Goal: Task Accomplishment & Management: Complete application form

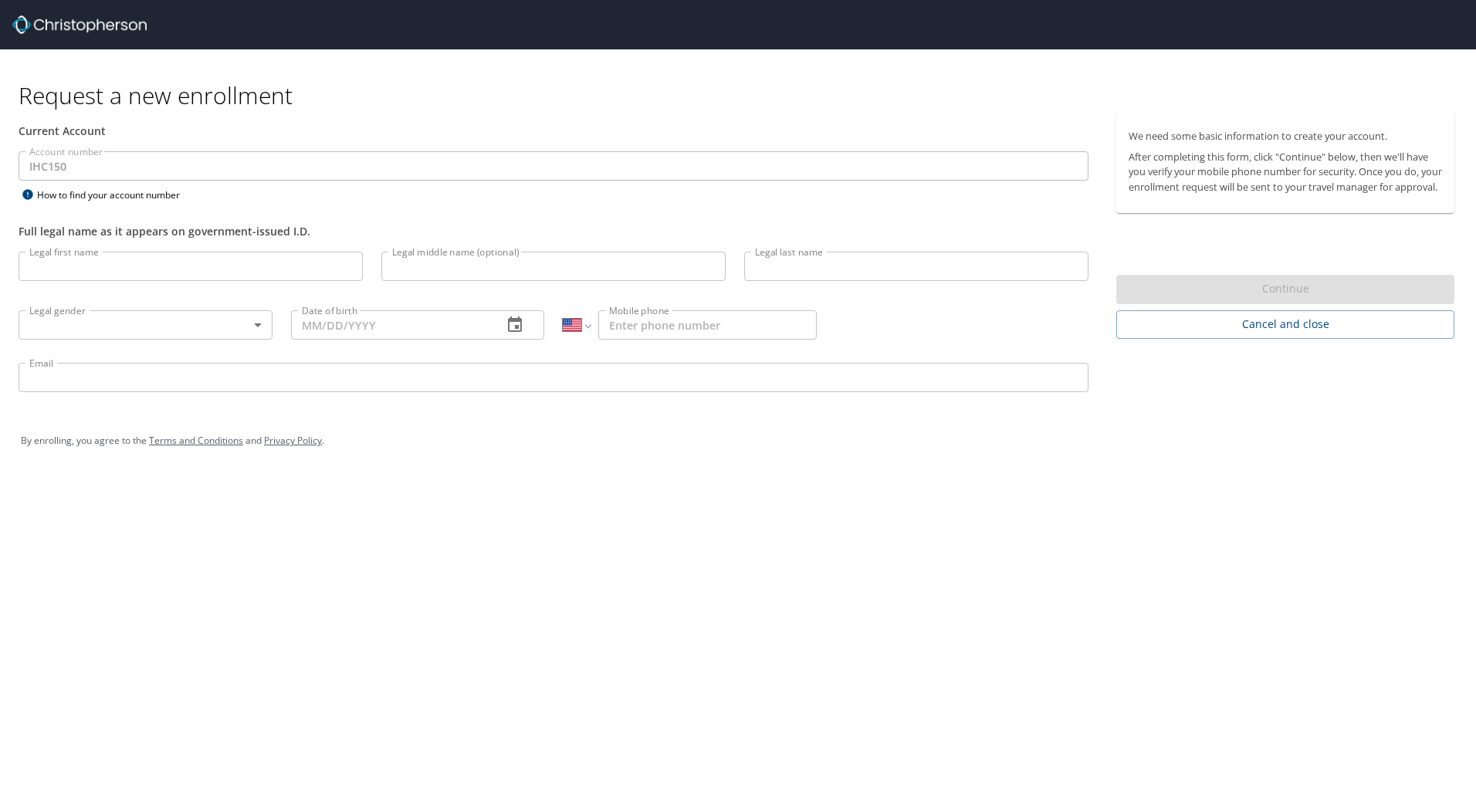
select select "US"
click at [288, 268] on input "Legal first name" at bounding box center [191, 267] width 344 height 29
type input "[PERSON_NAME]"
type input "N"
type input "[PERSON_NAME]"
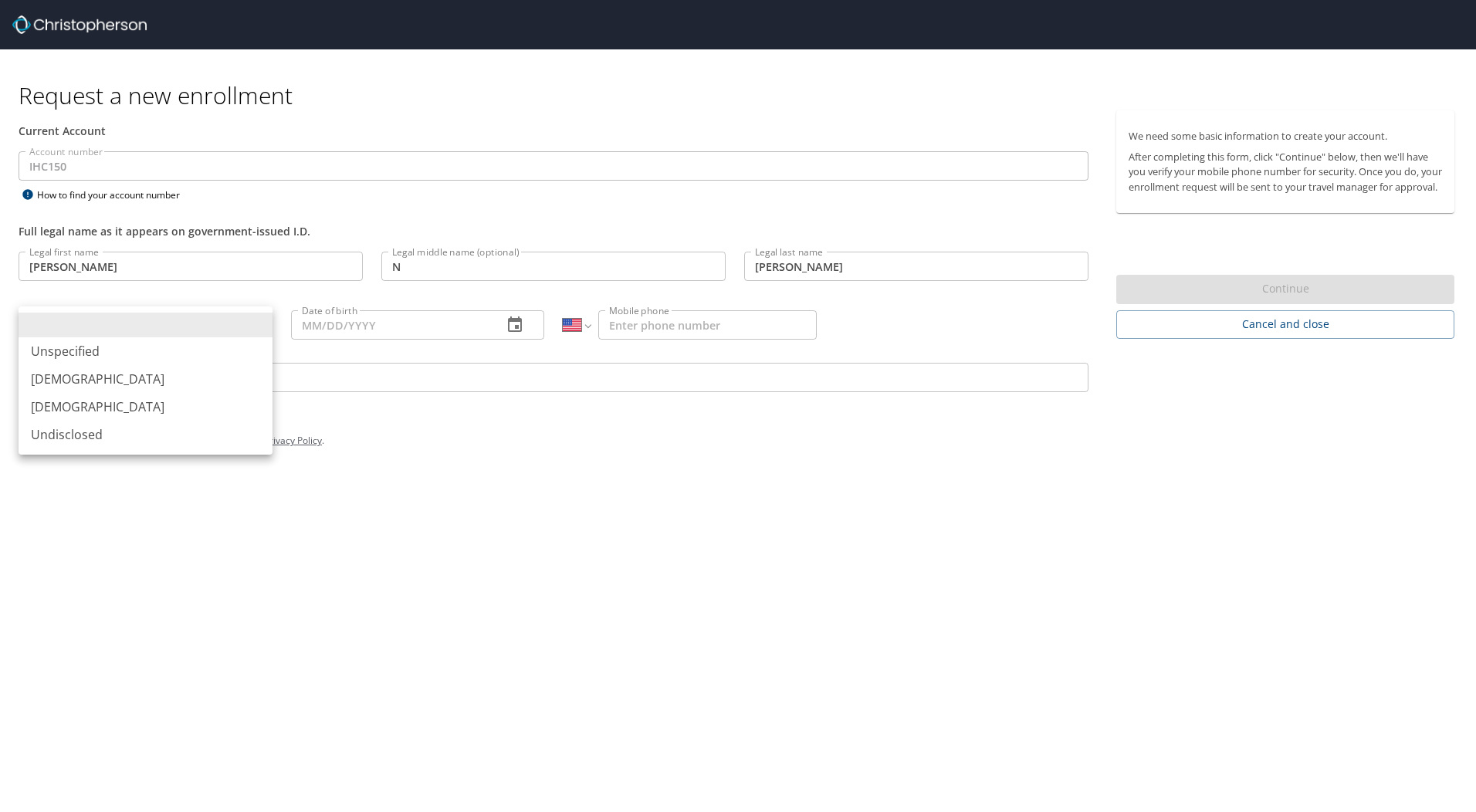
click at [254, 324] on body "Request a new enrollment Current Account Account number IHC150 Account number H…" at bounding box center [738, 406] width 1476 height 812
click at [212, 376] on li "[DEMOGRAPHIC_DATA]" at bounding box center [145, 379] width 254 height 28
type input "[DEMOGRAPHIC_DATA]"
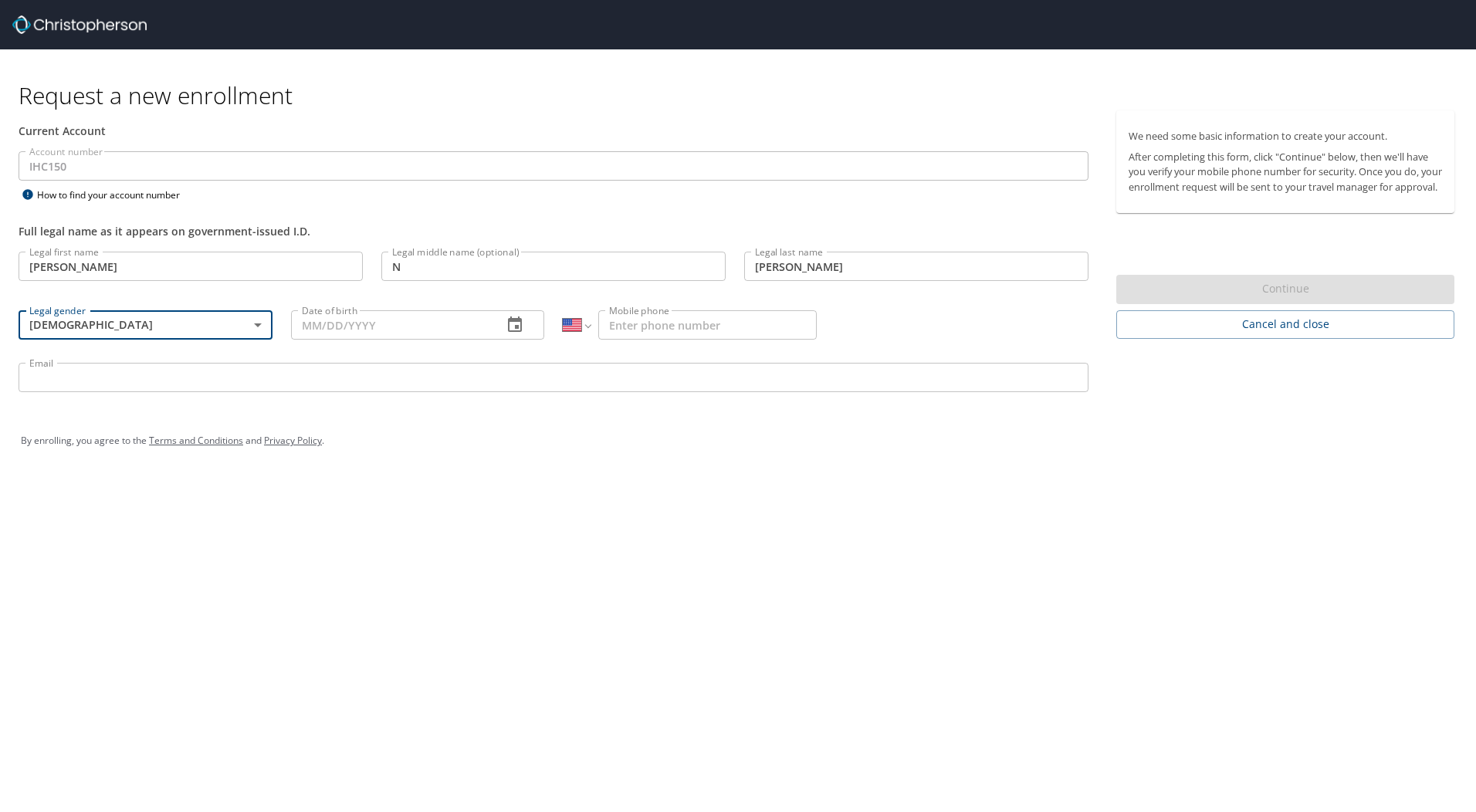
click at [309, 329] on input "Date of birth" at bounding box center [391, 325] width 200 height 29
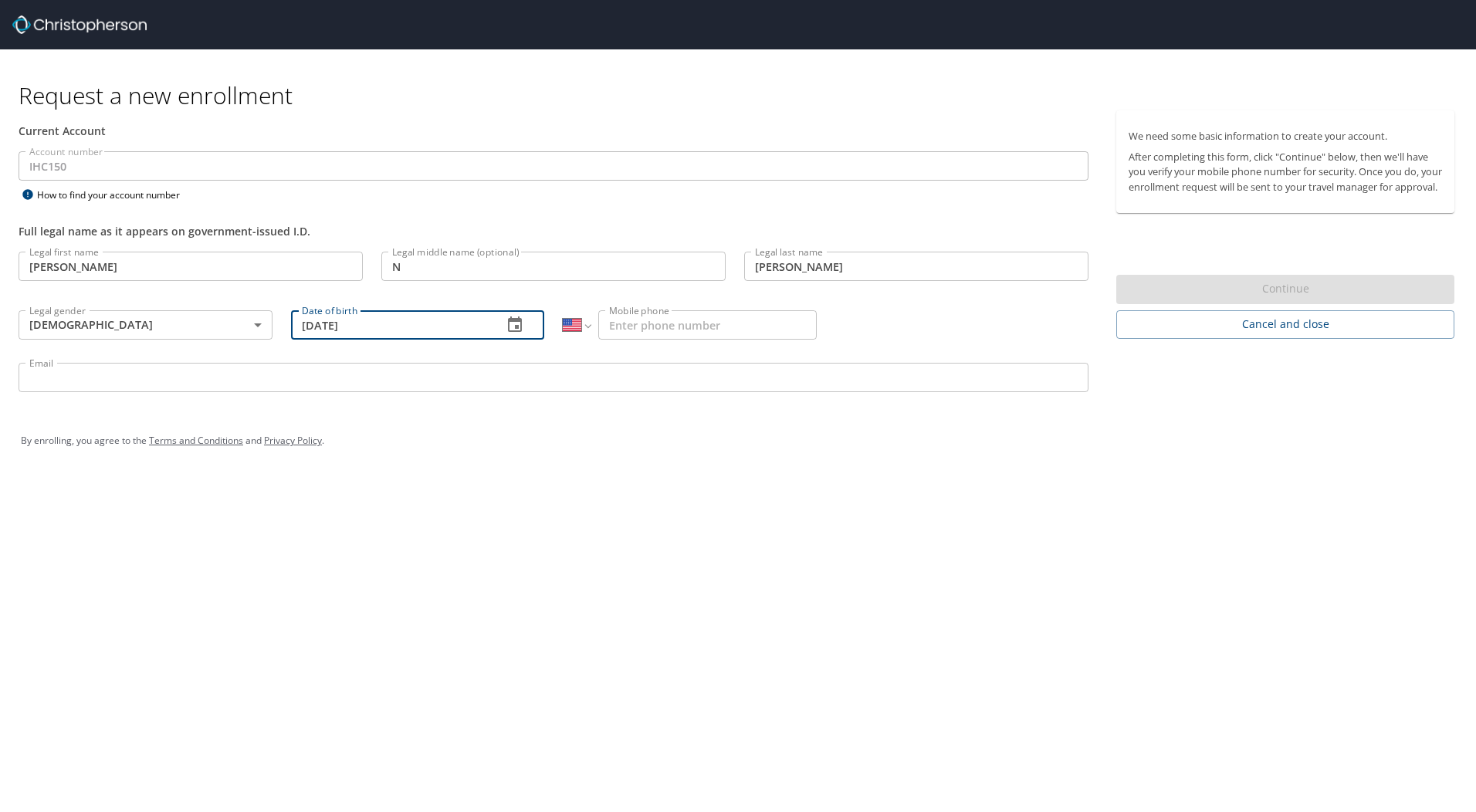
type input "[DATE]"
click at [668, 331] on input "Mobile phone" at bounding box center [708, 325] width 219 height 29
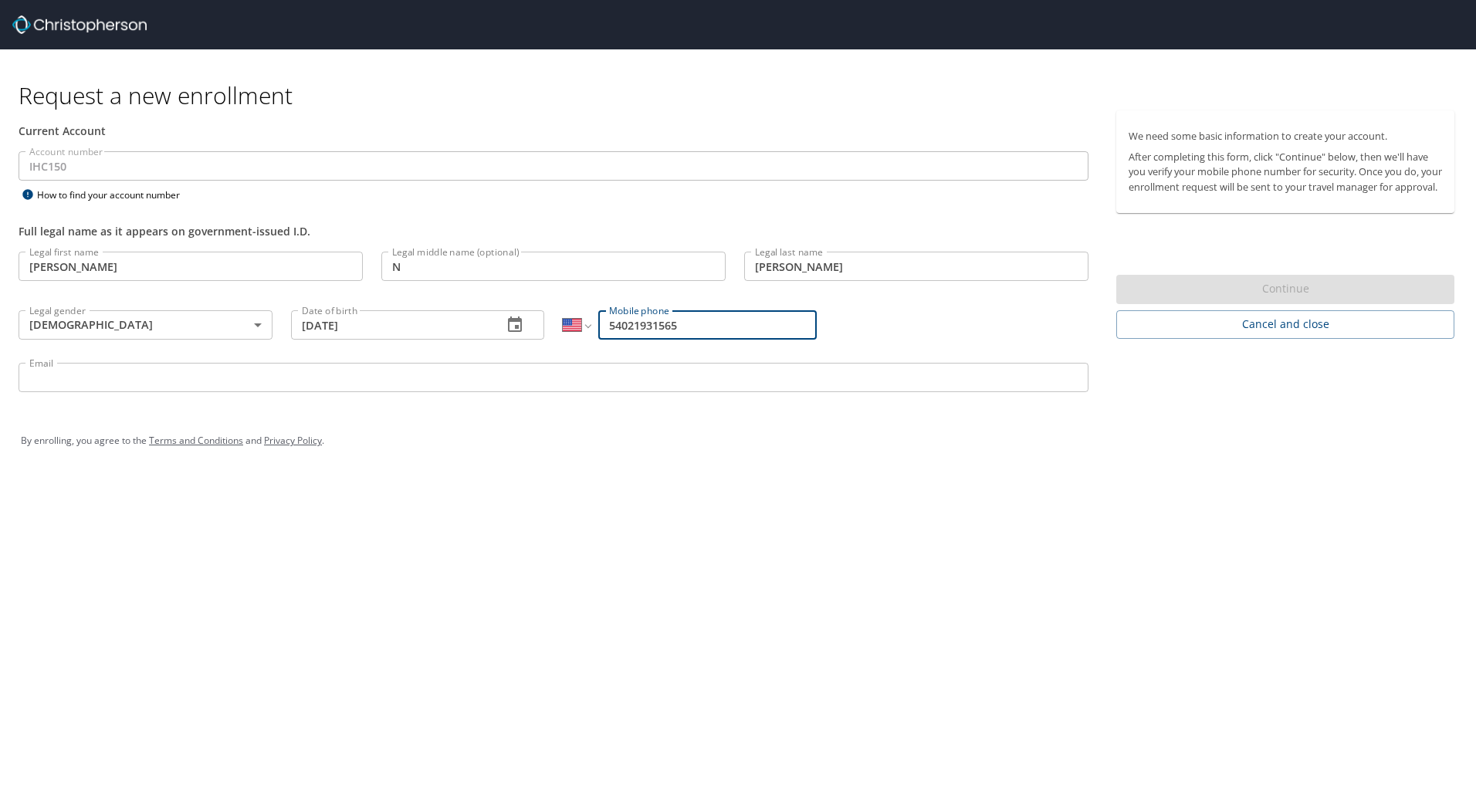
click at [672, 324] on input "54021931565" at bounding box center [708, 325] width 219 height 29
type input "[PHONE_NUMBER]"
click at [643, 381] on input "Email" at bounding box center [554, 377] width 1070 height 29
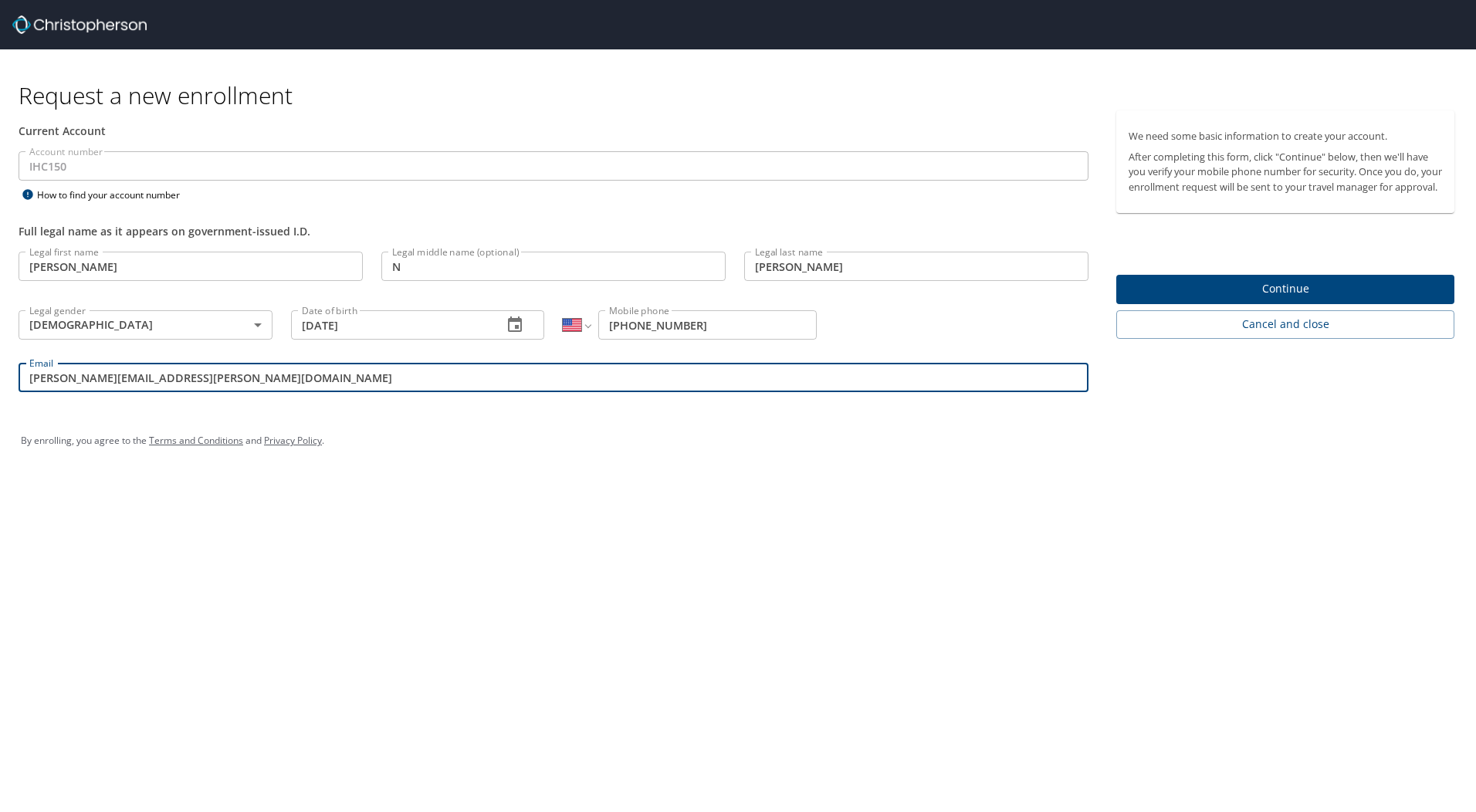
type input "[PERSON_NAME][EMAIL_ADDRESS][PERSON_NAME][DOMAIN_NAME]"
click at [1225, 298] on span "Continue" at bounding box center [1285, 289] width 313 height 20
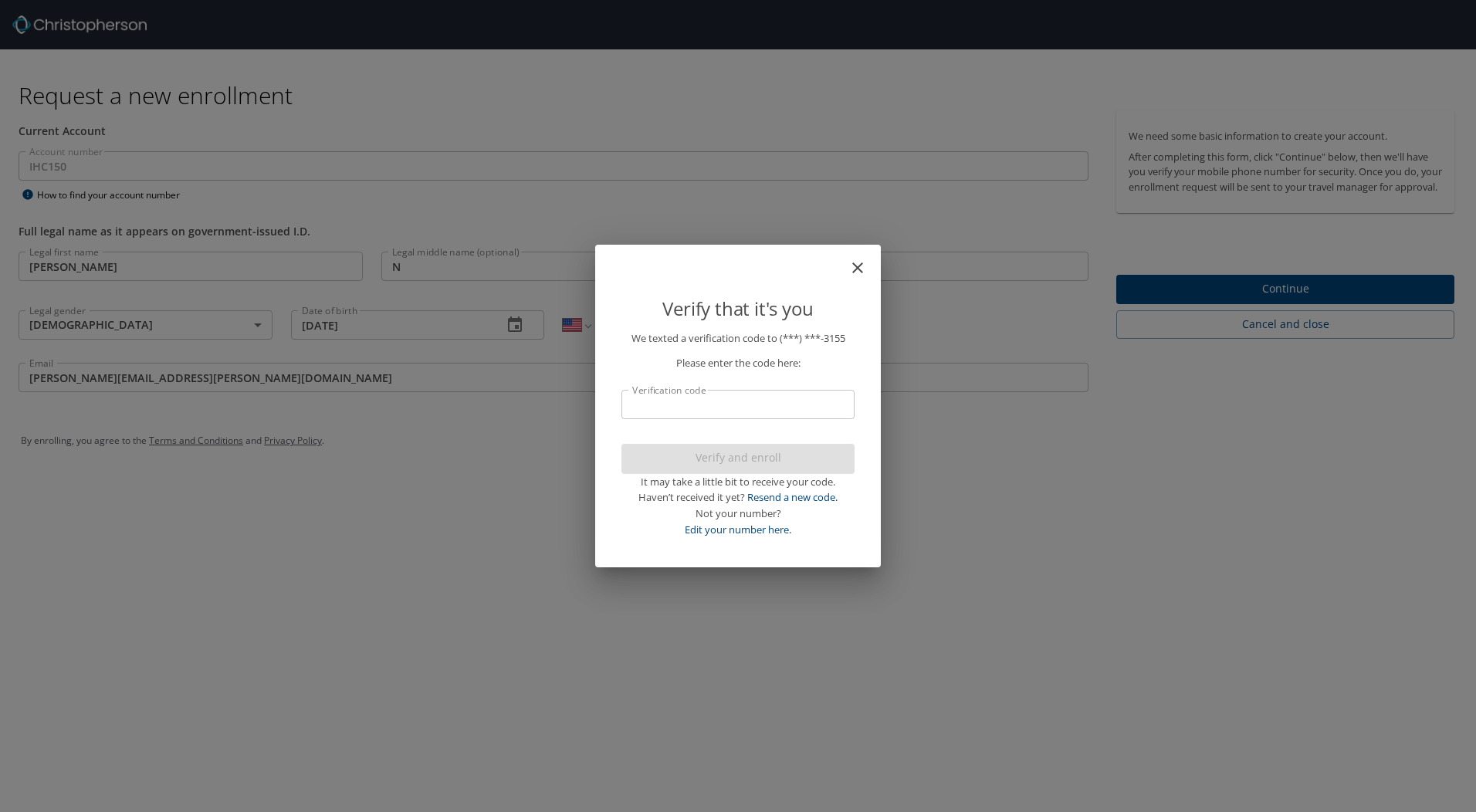
click at [709, 406] on input "Verification code" at bounding box center [738, 404] width 233 height 29
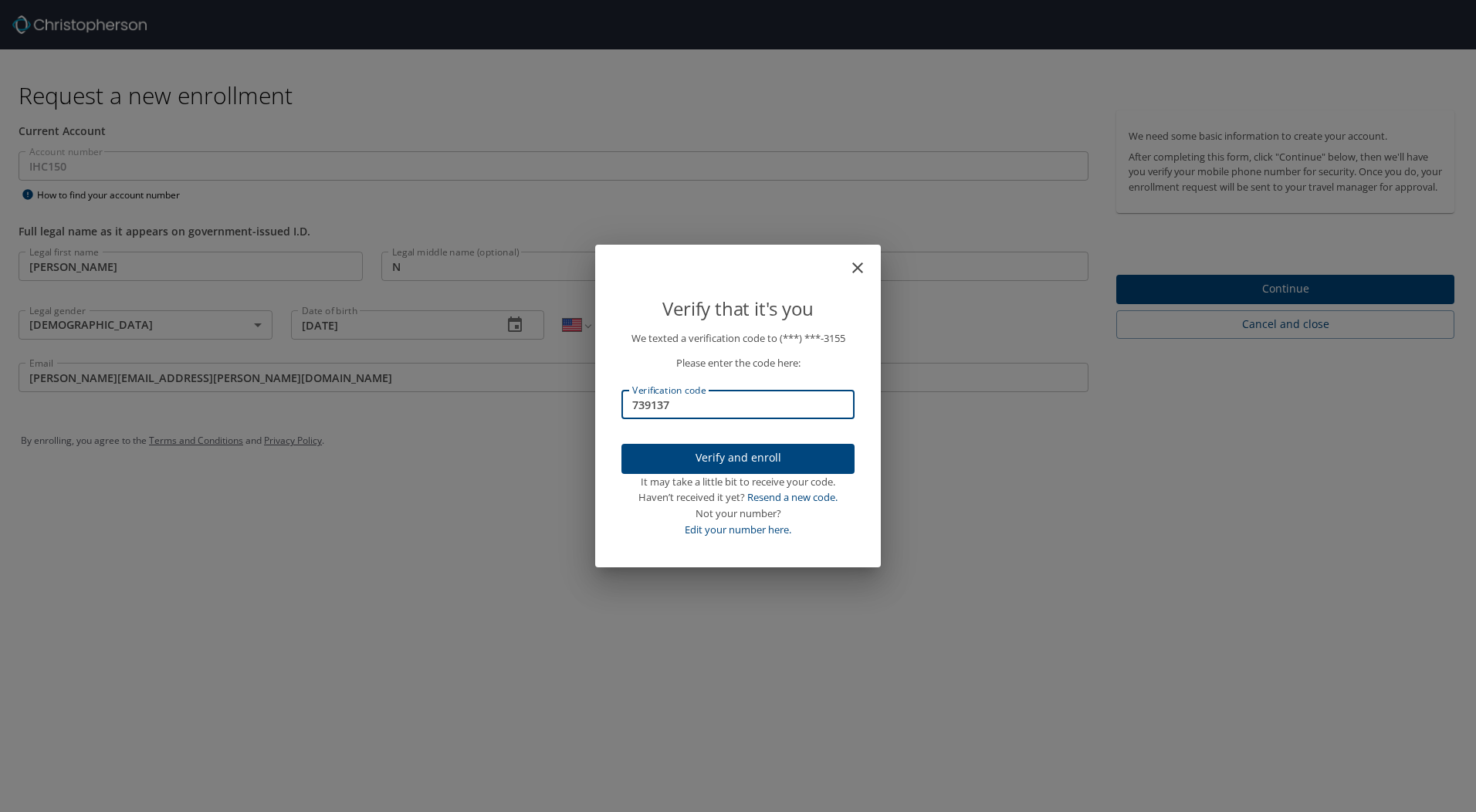
type input "739137"
click at [702, 450] on span "Verify and enroll" at bounding box center [738, 458] width 209 height 20
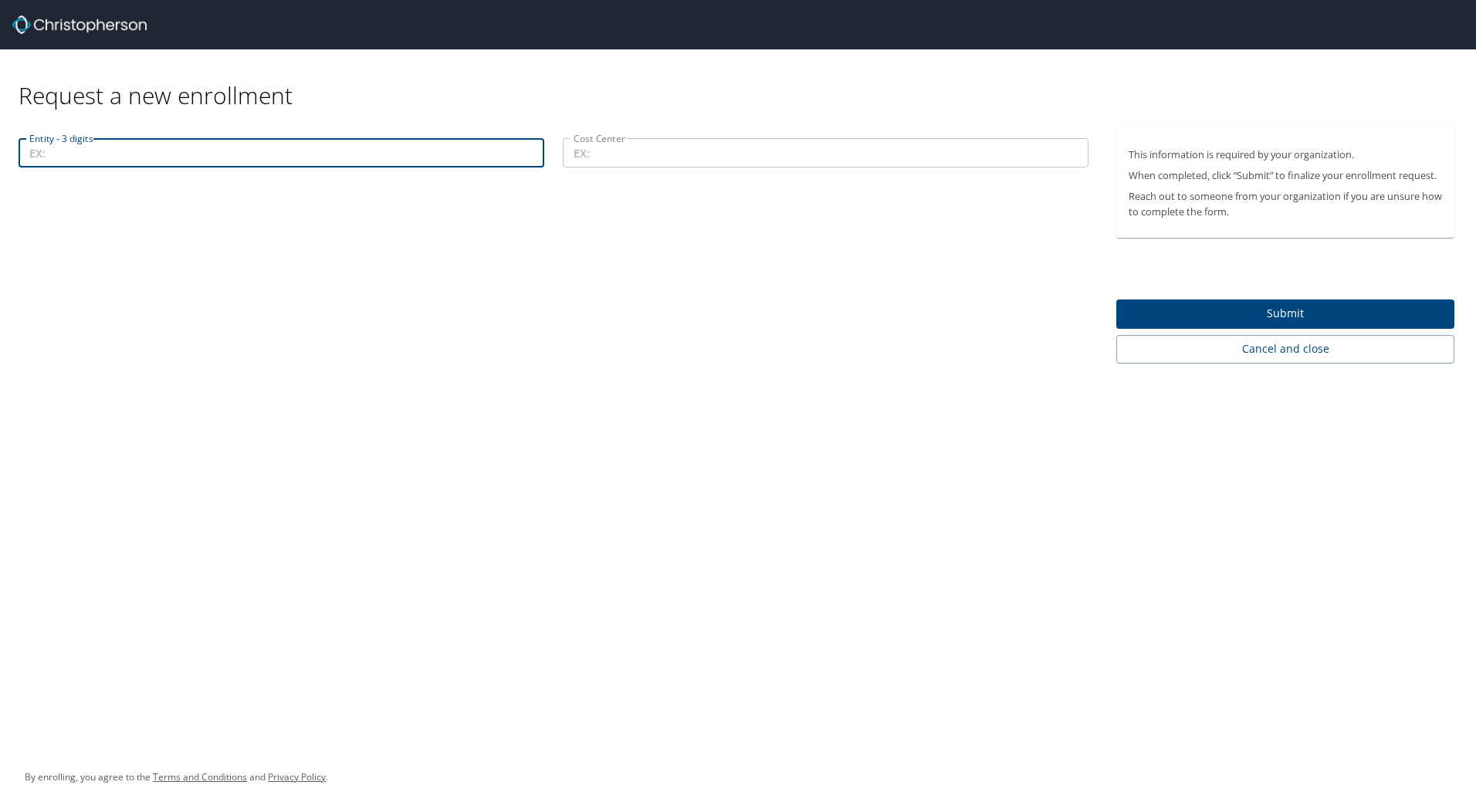
click at [272, 152] on input "Entity - 3 digits" at bounding box center [281, 152] width 526 height 29
paste input "101-70401"
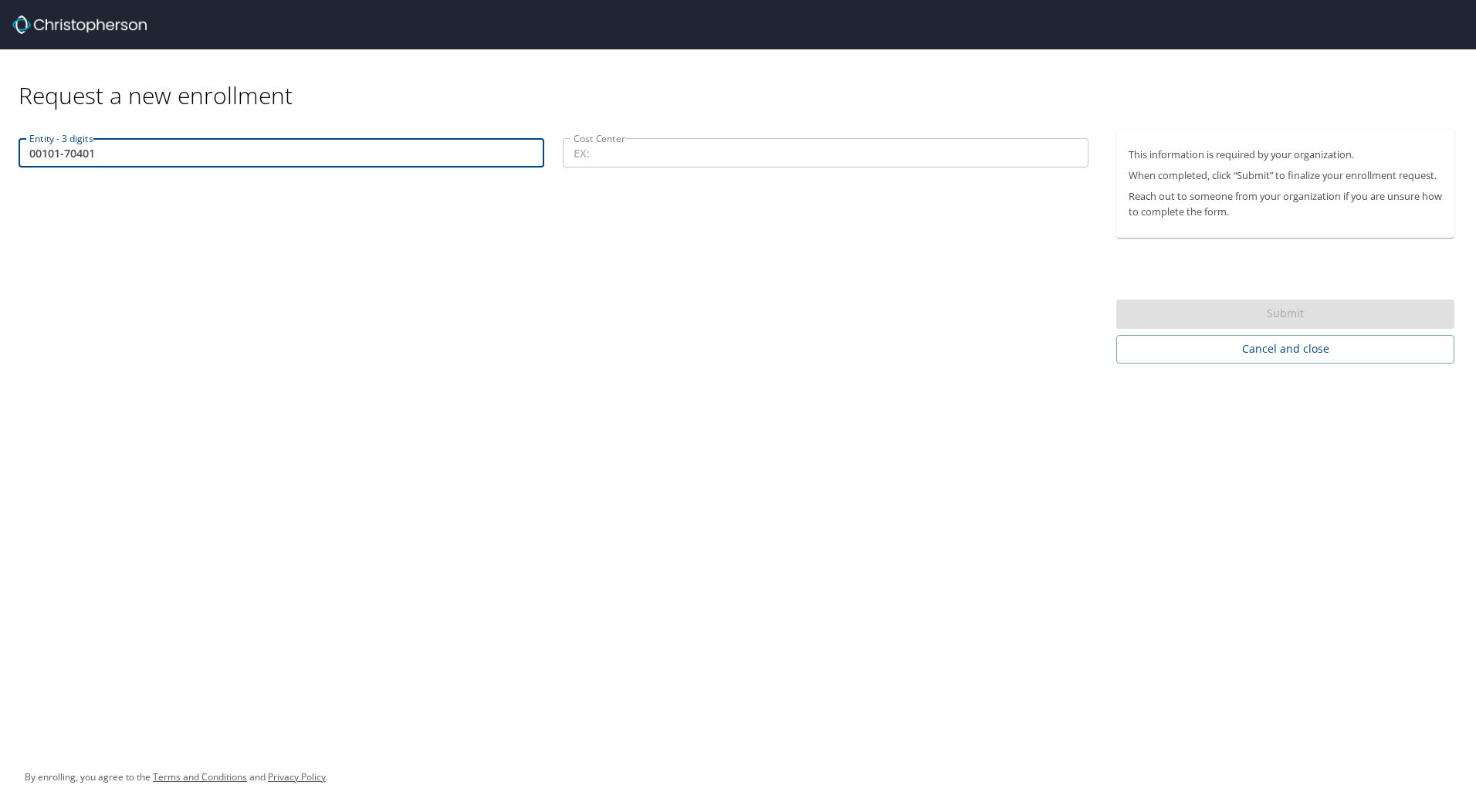
type input "00101-70401"
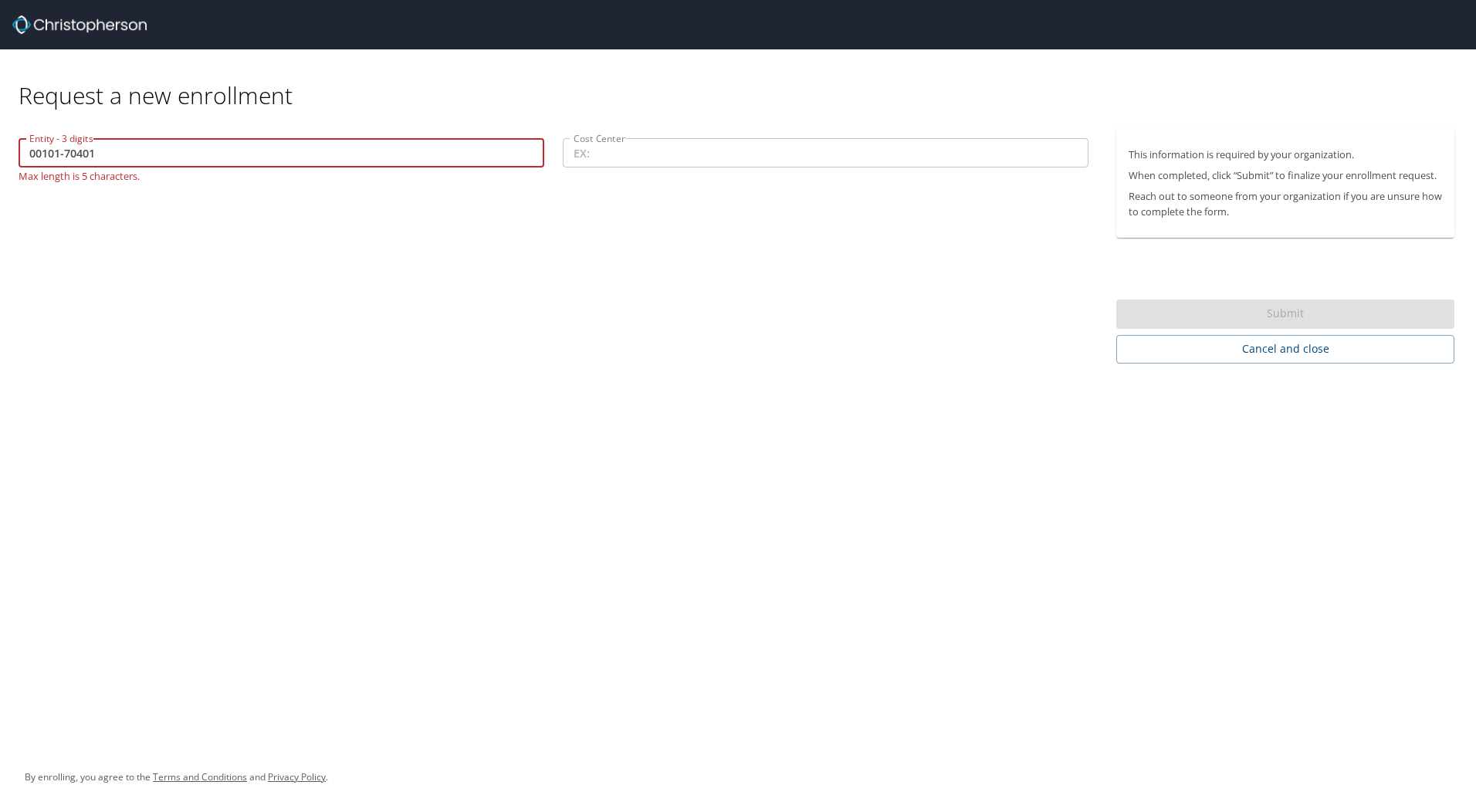
click at [638, 161] on input "Cost Center" at bounding box center [825, 152] width 526 height 29
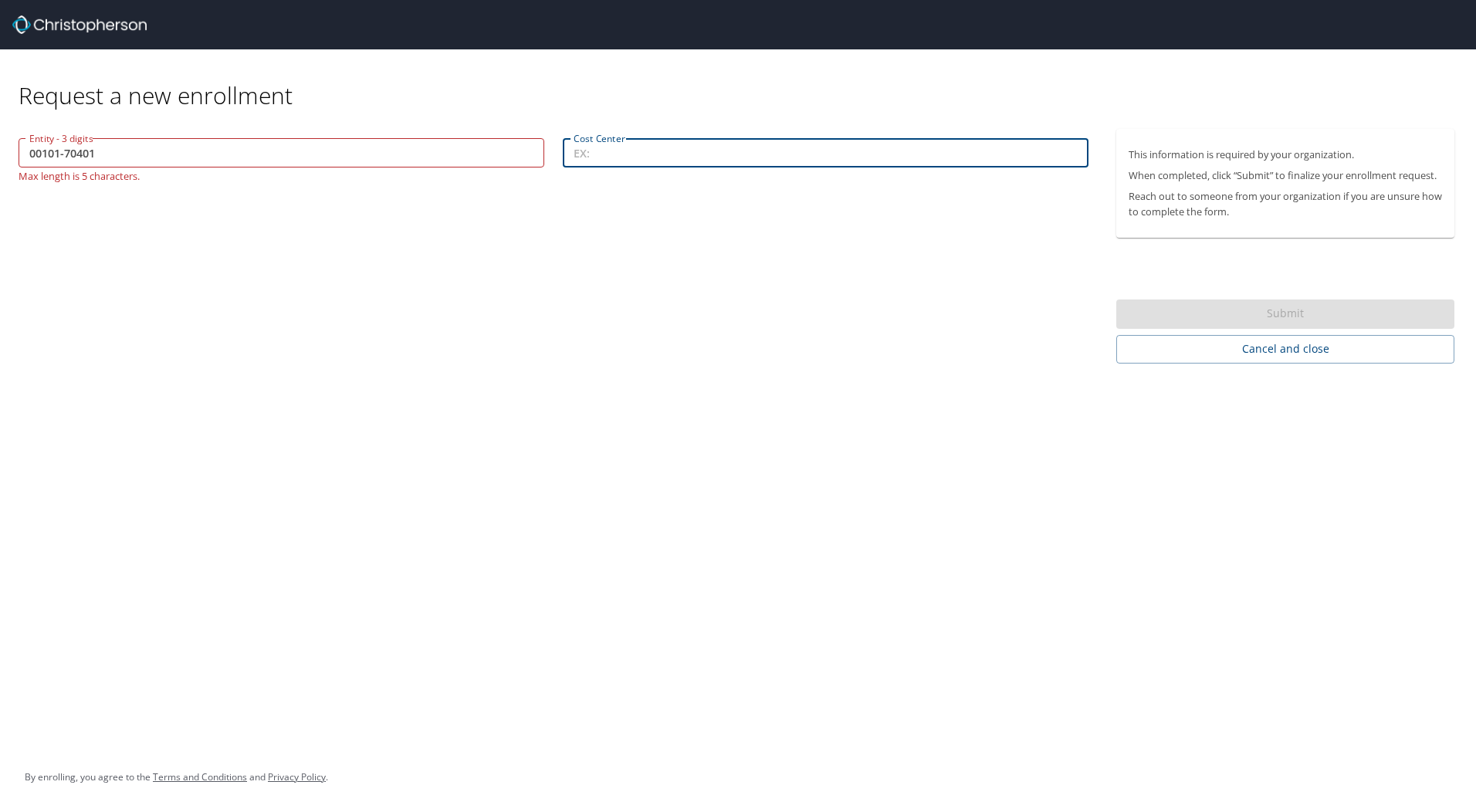
paste input "101-70401 ITDS Application Services"
type input "101-70401 ITDS Application Services"
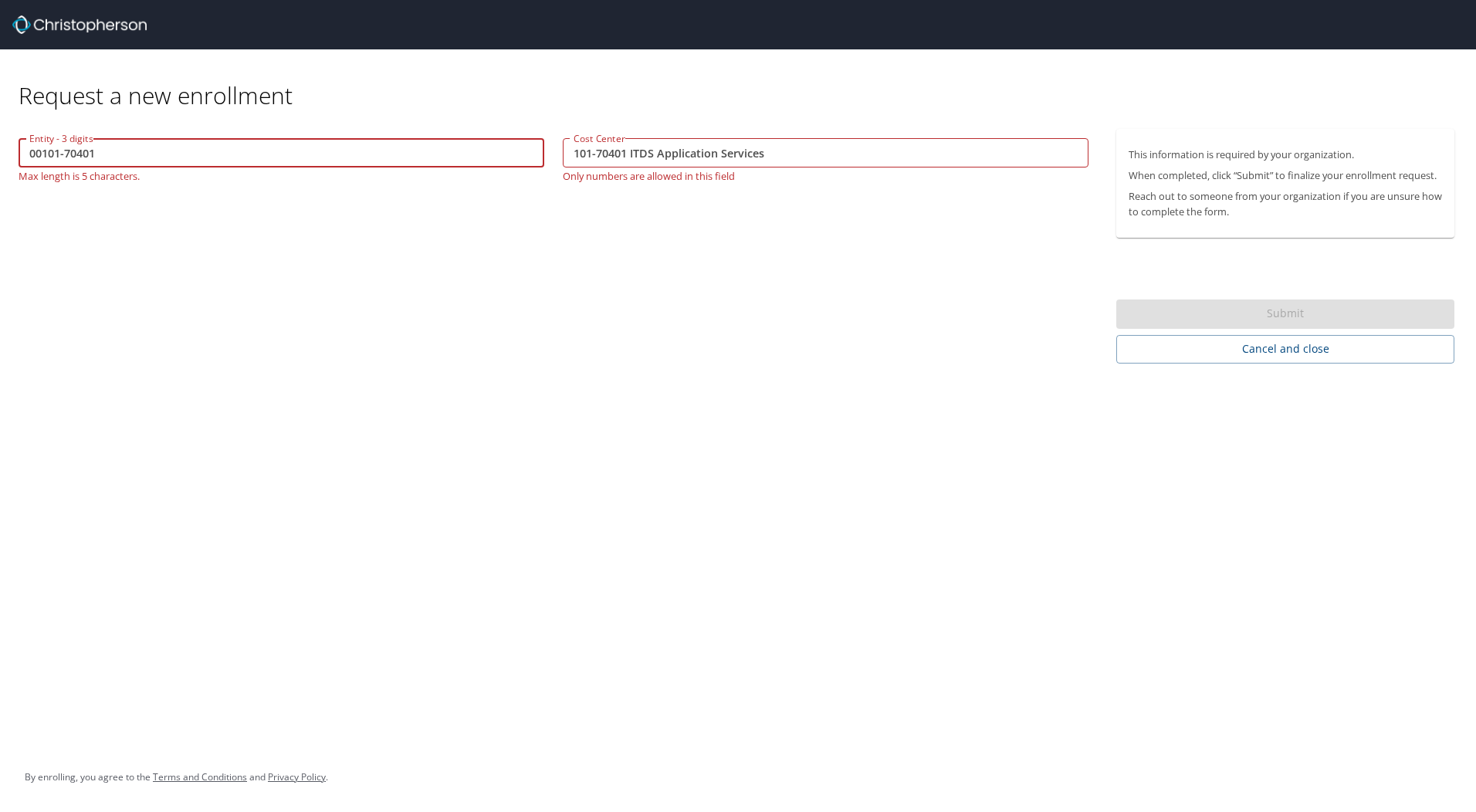
drag, startPoint x: 64, startPoint y: 155, endPoint x: -3, endPoint y: 156, distance: 67.0
click at [0, 156] on html "Request a new enrollment Entity - 3 digits 00101-70401 Entity - 3 digits Max le…" at bounding box center [738, 406] width 1476 height 812
click at [245, 239] on div "Entity - 3 digits 0070401 Entity - 3 digits Max length is 5 characters. Cost Ce…" at bounding box center [553, 246] width 1107 height 235
drag, startPoint x: 137, startPoint y: 160, endPoint x: 29, endPoint y: 160, distance: 108.0
click at [29, 160] on input "0070401" at bounding box center [281, 152] width 526 height 29
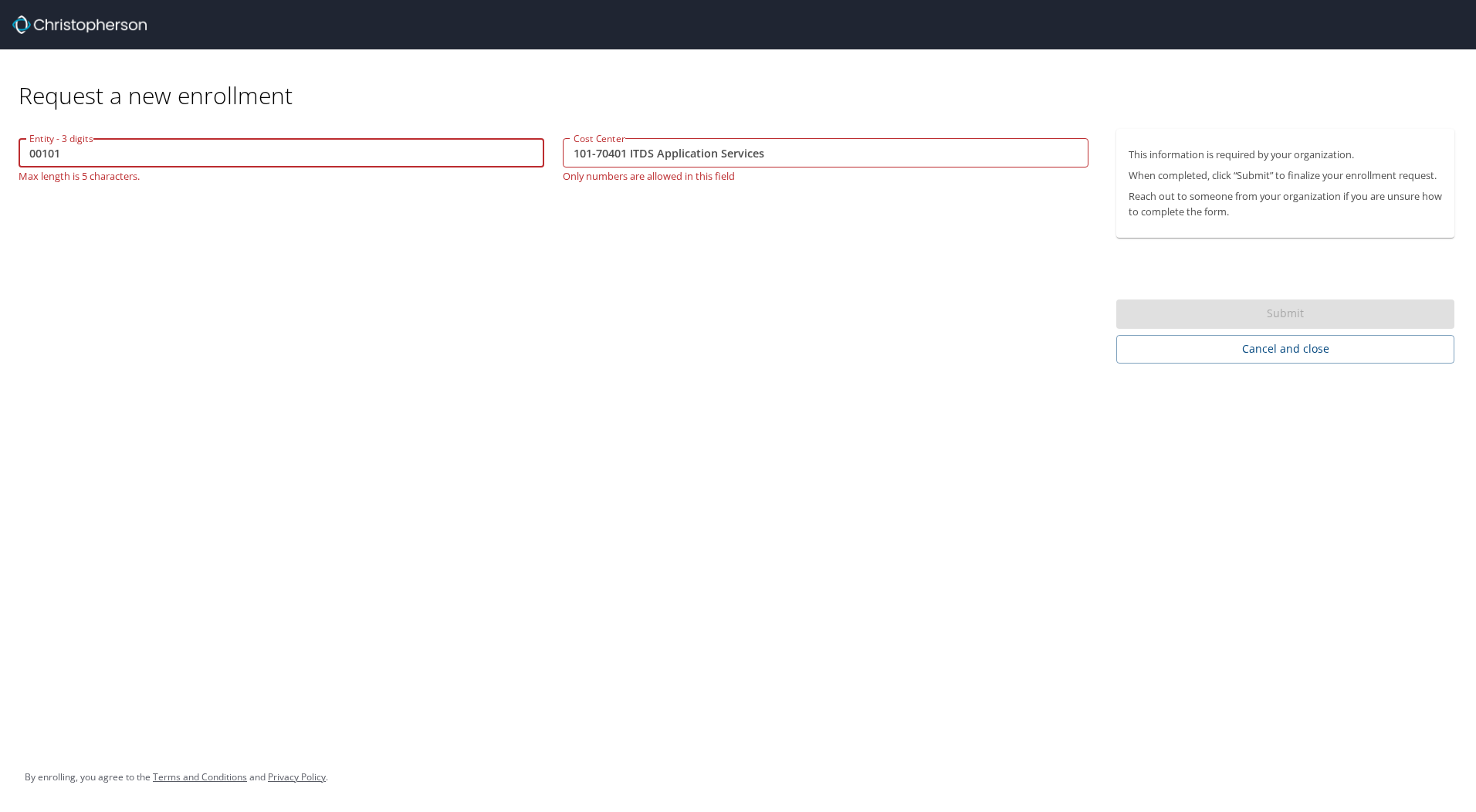
type input "00101"
click at [342, 244] on div "Entity - 3 digits 00101 Entity - 3 digits Max length is 5 characters. Cost Cent…" at bounding box center [553, 246] width 1107 height 235
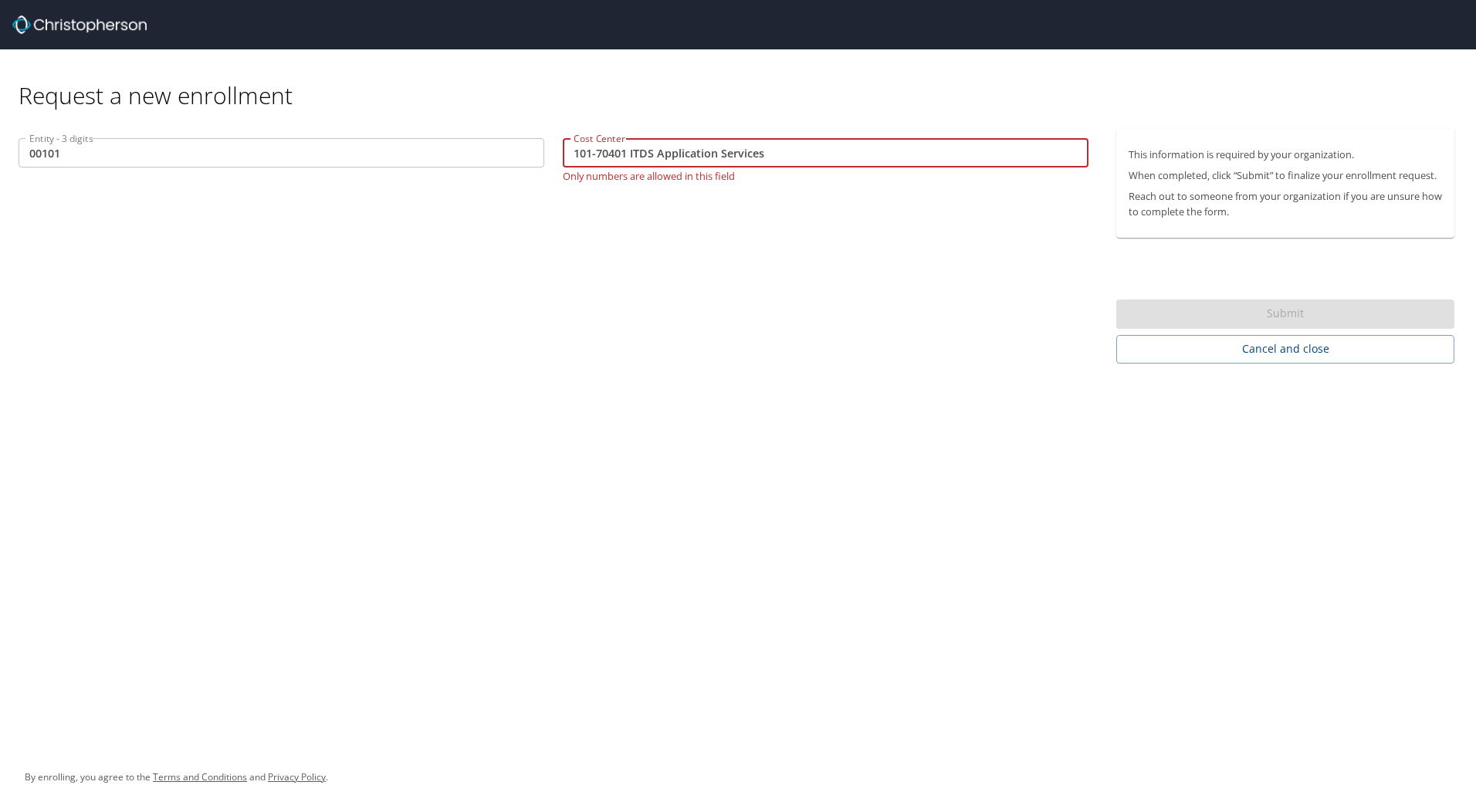
drag, startPoint x: 794, startPoint y: 152, endPoint x: 628, endPoint y: 165, distance: 166.5
click at [628, 165] on input "101-70401 ITDS Application Services" at bounding box center [825, 152] width 526 height 29
click at [686, 246] on div "Entity - 3 digits 00101 Entity - 3 digits Cost Center 101-70401 Cost Center Onl…" at bounding box center [553, 246] width 1107 height 235
click at [678, 148] on input "101-70401" at bounding box center [825, 152] width 526 height 29
click at [732, 258] on div "Entity - 3 digits 00101 Entity - 3 digits Cost Center 101-70401 Cost Center Onl…" at bounding box center [553, 246] width 1107 height 235
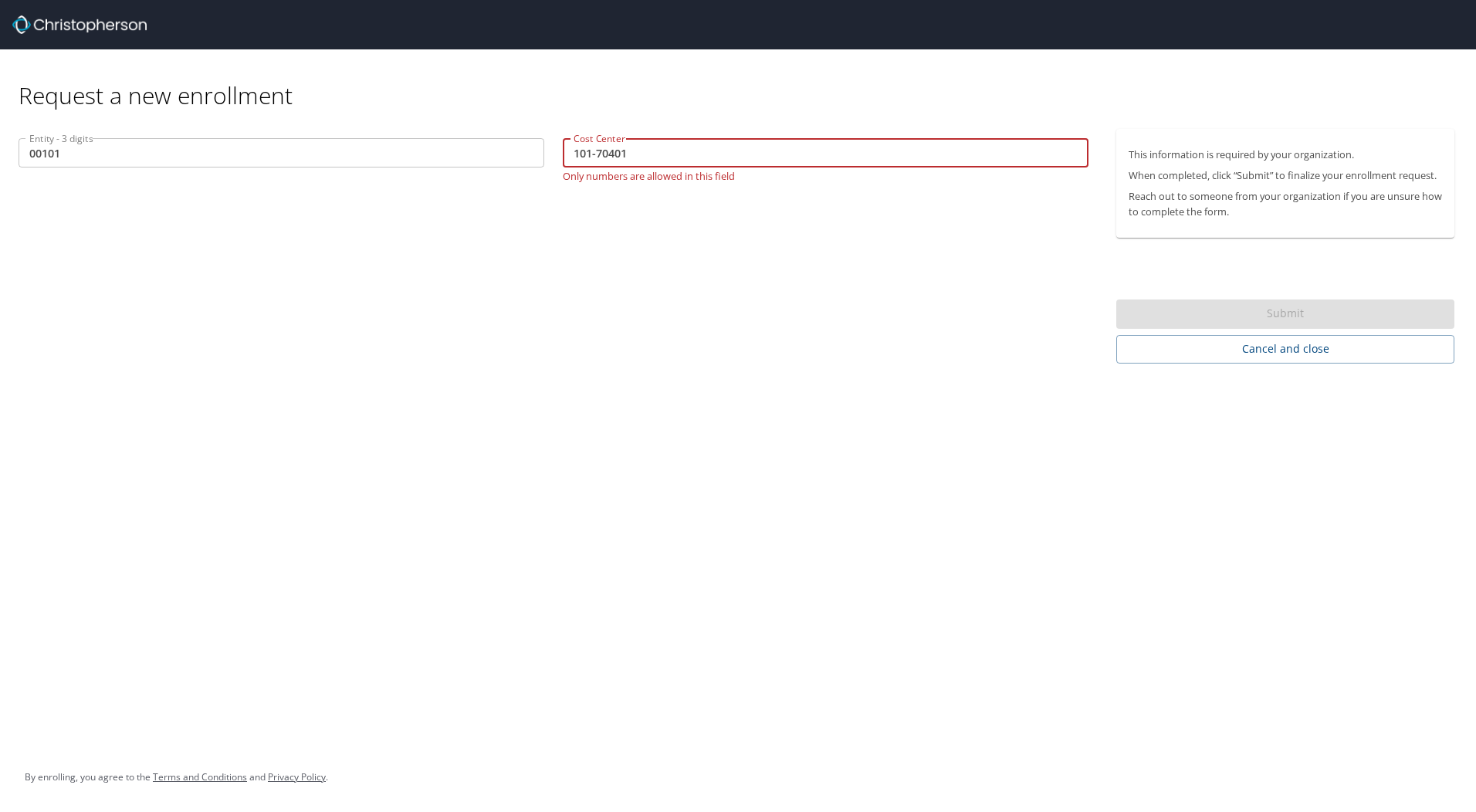
drag, startPoint x: 595, startPoint y: 155, endPoint x: 531, endPoint y: 152, distance: 64.1
click at [531, 152] on div "Entity - 3 digits 00101 Entity - 3 digits Cost Center 101-70401 Cost Center Onl…" at bounding box center [553, 160] width 1089 height 62
type input "70401"
click at [815, 288] on div "Entity - 3 digits 00101 Entity - 3 digits Cost Center 70401 Cost Center Only nu…" at bounding box center [553, 246] width 1107 height 235
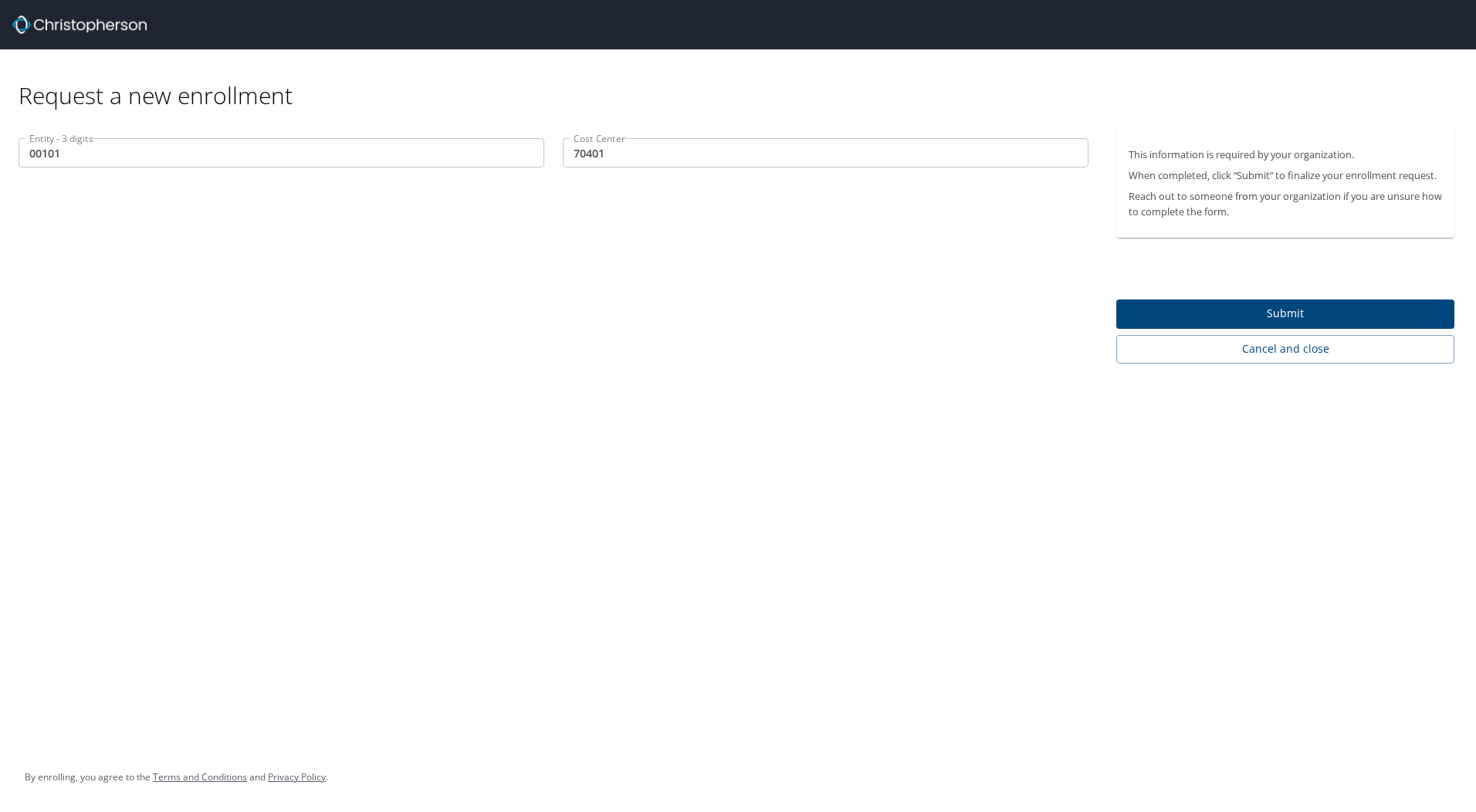
click at [1203, 309] on span "Submit" at bounding box center [1285, 314] width 313 height 20
